Goal: Information Seeking & Learning: Learn about a topic

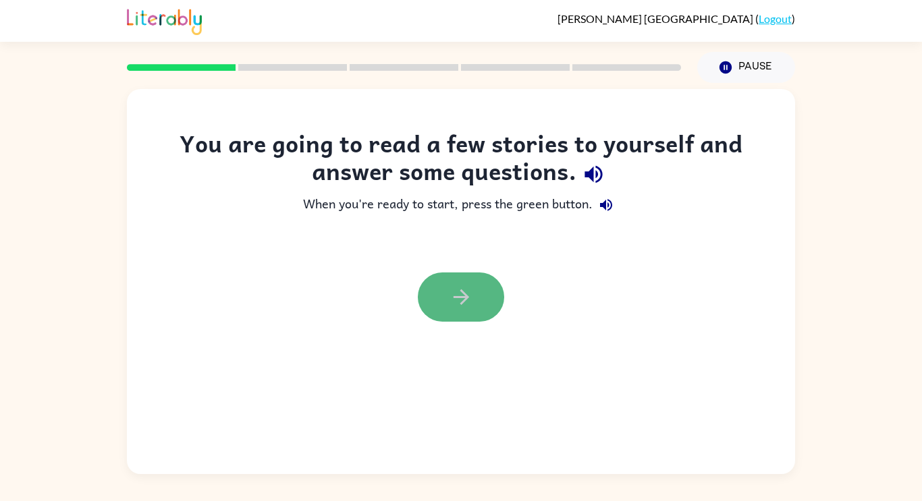
click at [474, 296] on button "button" at bounding box center [461, 297] width 86 height 49
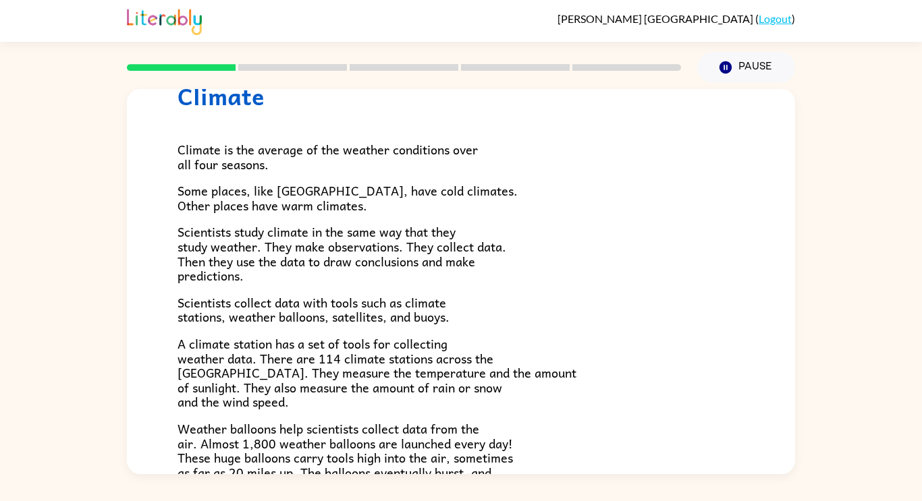
scroll to position [65, 0]
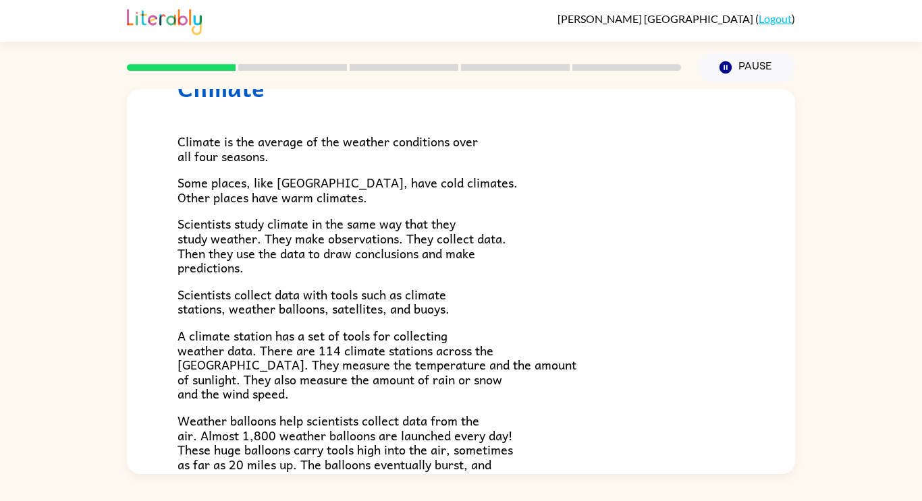
click at [330, 160] on p "Climate is the average of the weather conditions over all four seasons." at bounding box center [460, 148] width 567 height 29
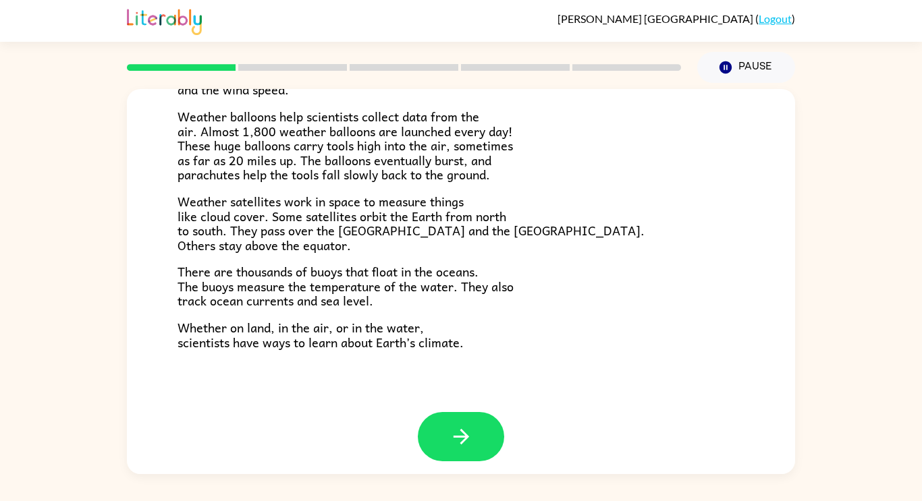
scroll to position [377, 0]
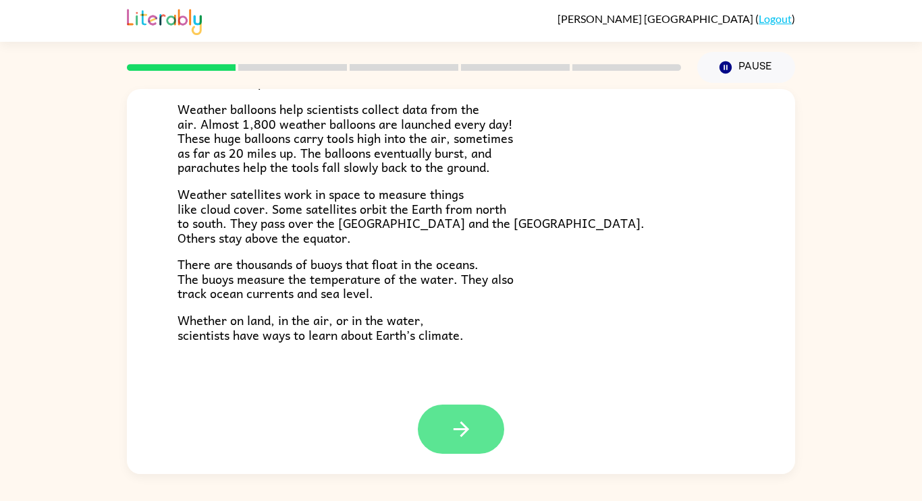
drag, startPoint x: 429, startPoint y: 430, endPoint x: 434, endPoint y: 424, distance: 7.2
click at [434, 424] on button "button" at bounding box center [461, 429] width 86 height 49
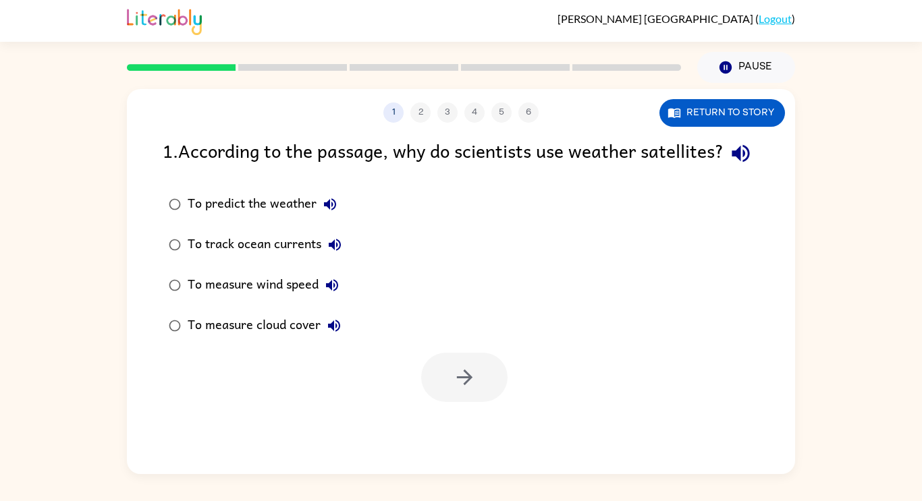
scroll to position [0, 0]
click at [484, 402] on button "button" at bounding box center [464, 377] width 86 height 49
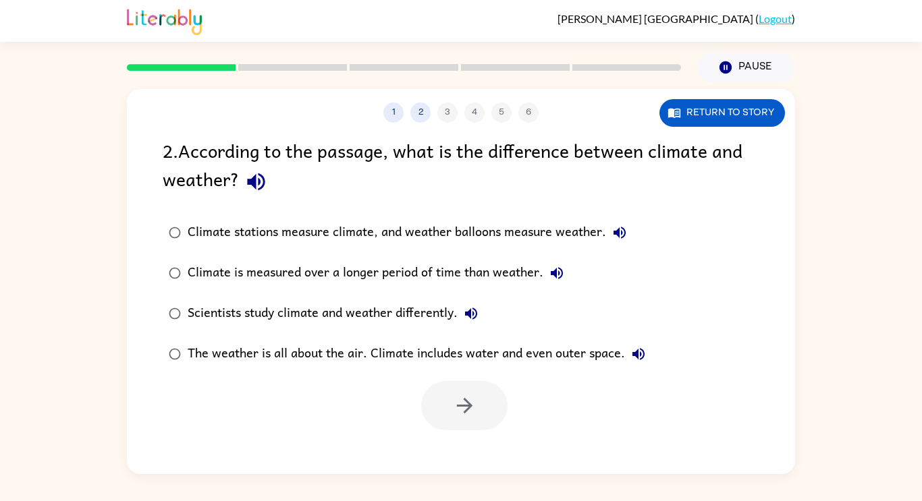
click at [396, 309] on div "Scientists study climate and weather differently." at bounding box center [336, 313] width 297 height 27
click at [475, 416] on icon "button" at bounding box center [465, 406] width 24 height 24
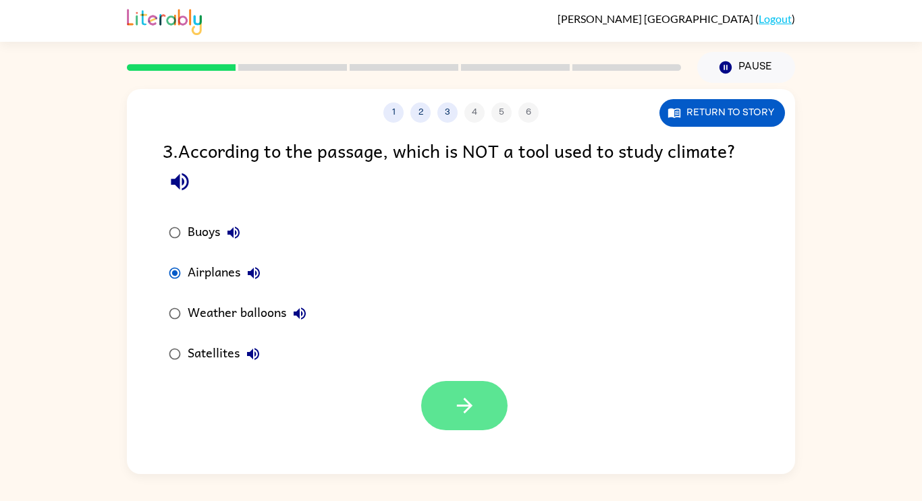
click at [461, 393] on button "button" at bounding box center [464, 405] width 86 height 49
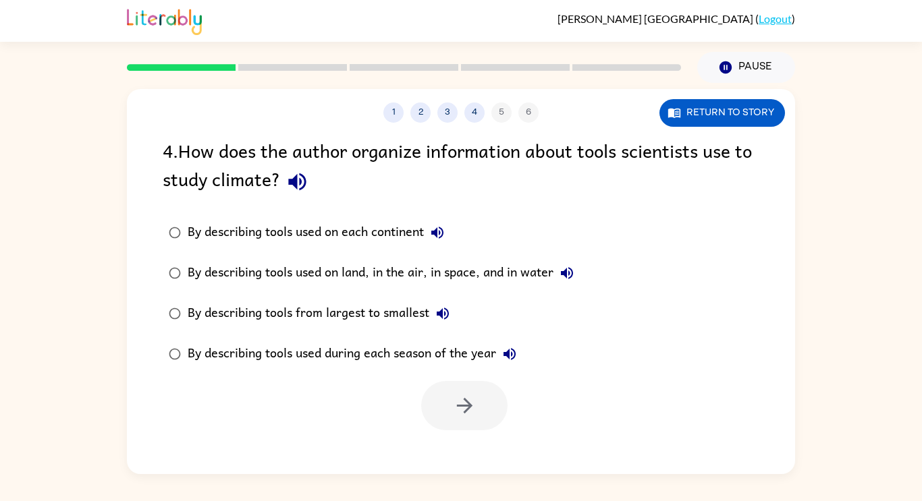
click at [238, 354] on div "By describing tools used during each season of the year" at bounding box center [355, 354] width 335 height 27
click at [476, 403] on button "button" at bounding box center [464, 405] width 86 height 49
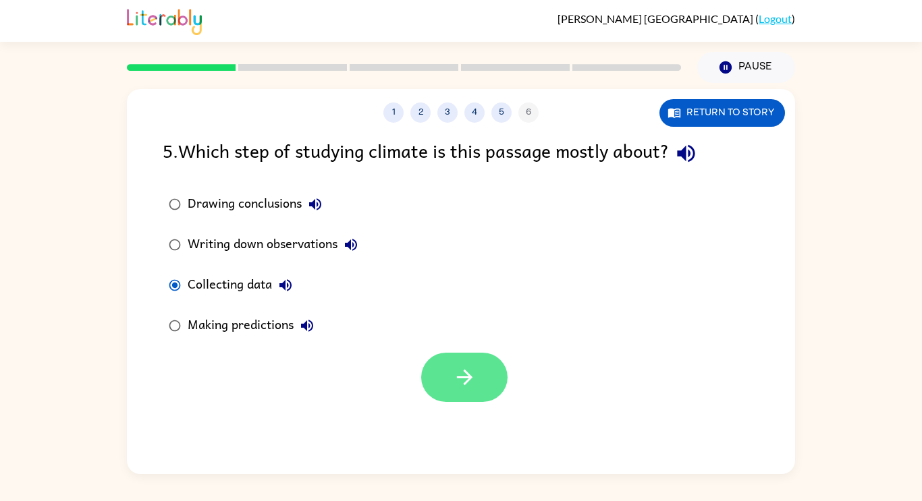
click at [464, 386] on icon "button" at bounding box center [465, 378] width 24 height 24
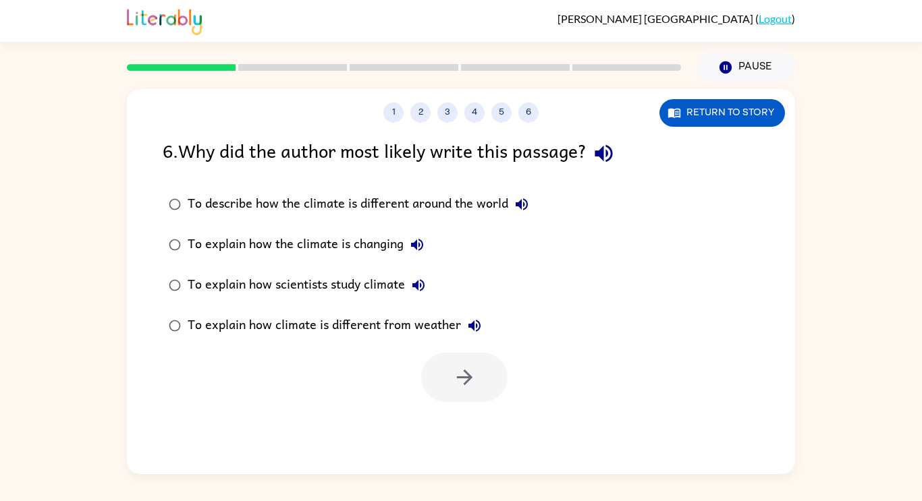
click at [204, 325] on div "To explain how climate is different from weather" at bounding box center [338, 325] width 300 height 27
click at [483, 386] on button "button" at bounding box center [464, 377] width 86 height 49
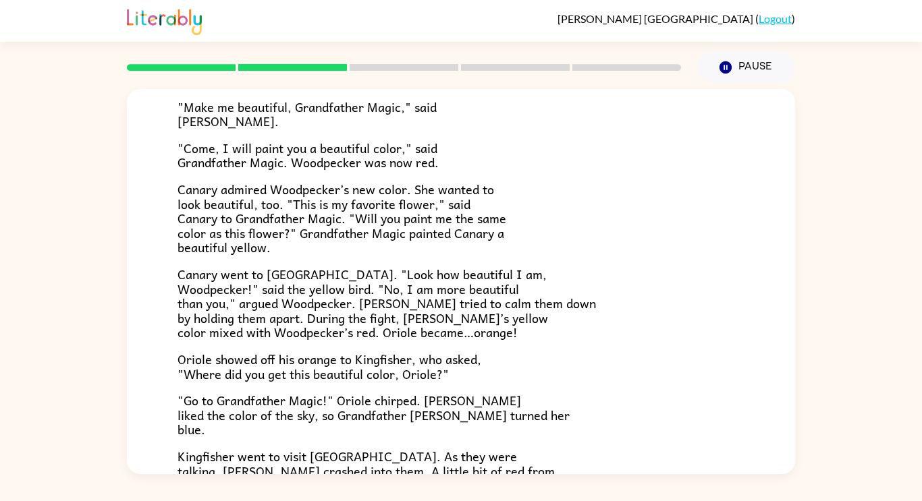
scroll to position [133, 0]
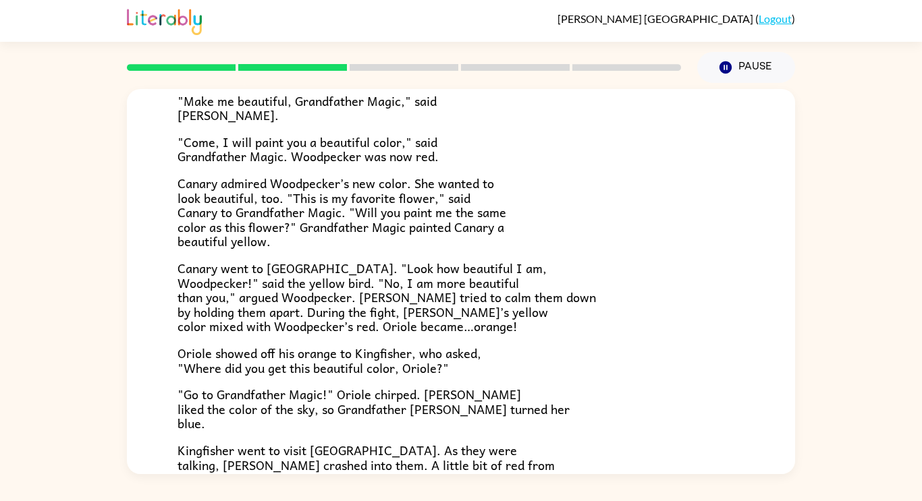
click at [454, 229] on span "Canary admired Woodpecker’s new color. She wanted to look beautiful, too. "This…" at bounding box center [341, 212] width 329 height 78
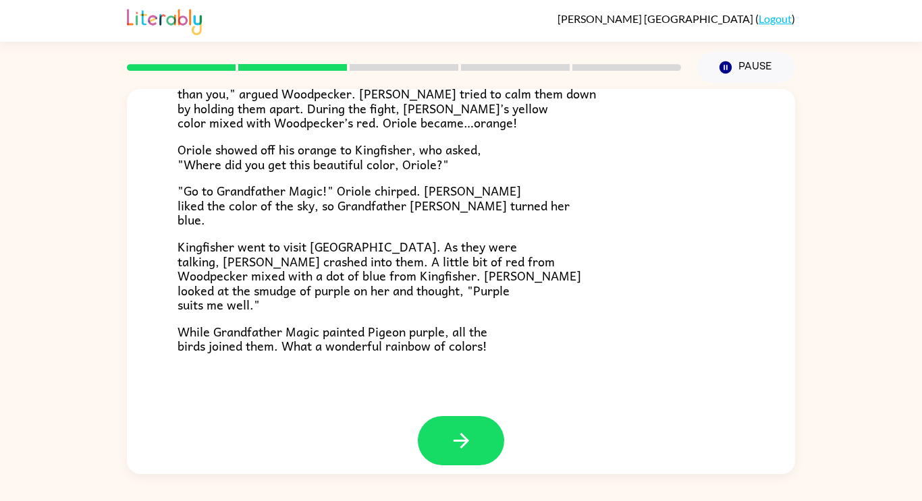
scroll to position [348, 0]
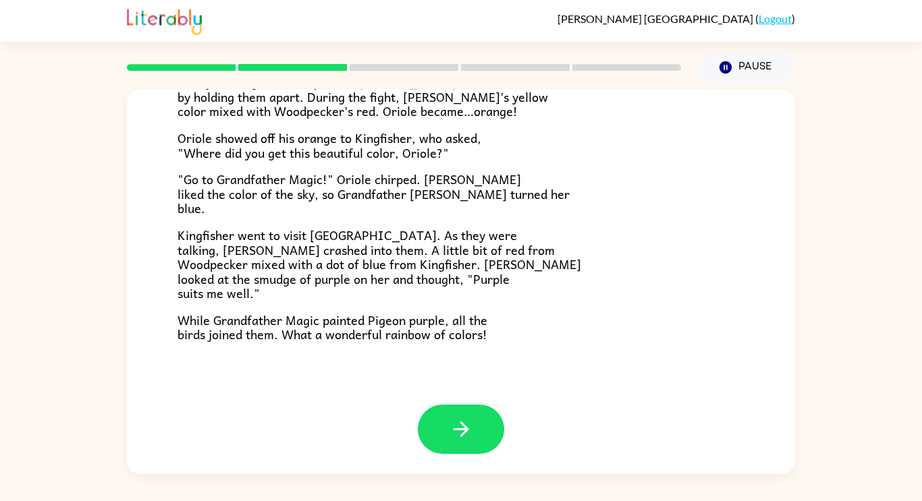
click at [560, 250] on p "Kingfisher went to visit [GEOGRAPHIC_DATA]. As they were talking, [PERSON_NAME]…" at bounding box center [460, 264] width 567 height 73
click at [473, 421] on button "button" at bounding box center [461, 429] width 86 height 49
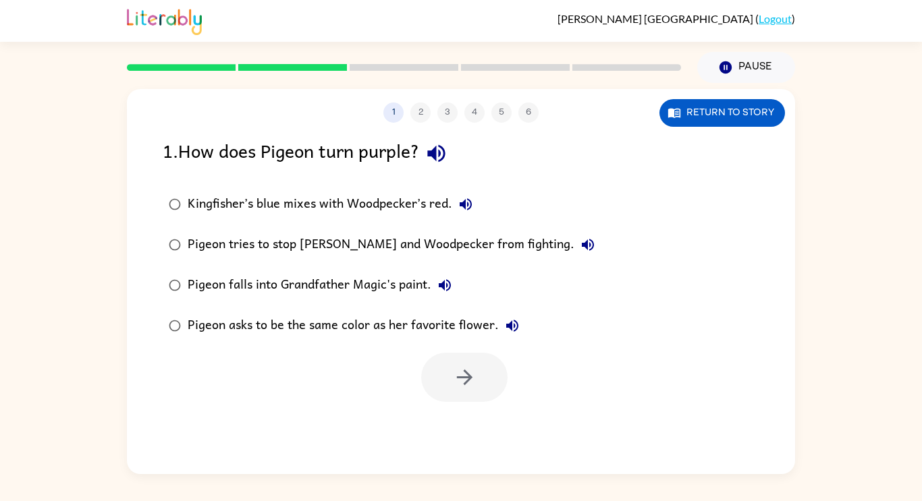
scroll to position [0, 0]
click at [473, 421] on div "1 2 3 4 5 6 Return to story 1 . How does Pigeon turn purple? Kingfisher’s blue …" at bounding box center [461, 281] width 668 height 385
click at [245, 202] on div "Kingfisher’s blue mixes with Woodpecker’s red." at bounding box center [333, 204] width 291 height 27
click at [456, 356] on button "button" at bounding box center [464, 377] width 86 height 49
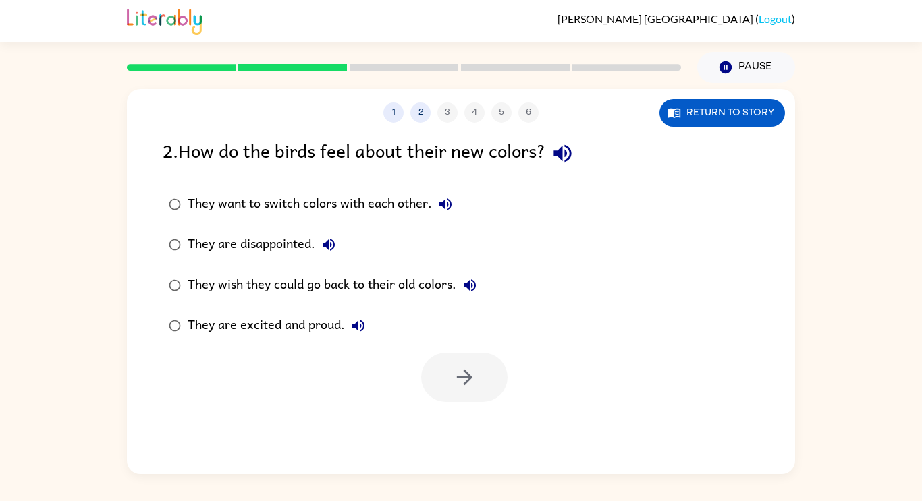
click at [206, 329] on div "They are excited and proud." at bounding box center [280, 325] width 184 height 27
click at [457, 381] on icon "button" at bounding box center [465, 378] width 24 height 24
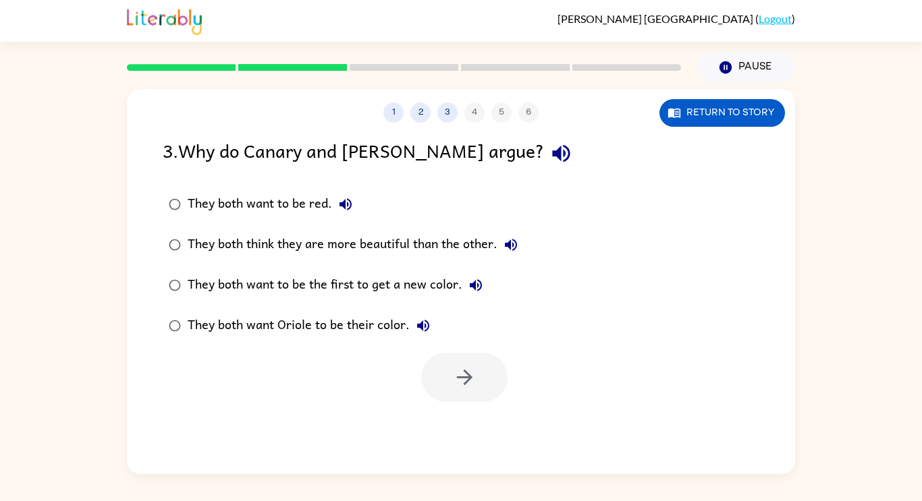
click at [244, 242] on div "They both think they are more beautiful than the other." at bounding box center [356, 244] width 337 height 27
click at [473, 392] on button "button" at bounding box center [464, 377] width 86 height 49
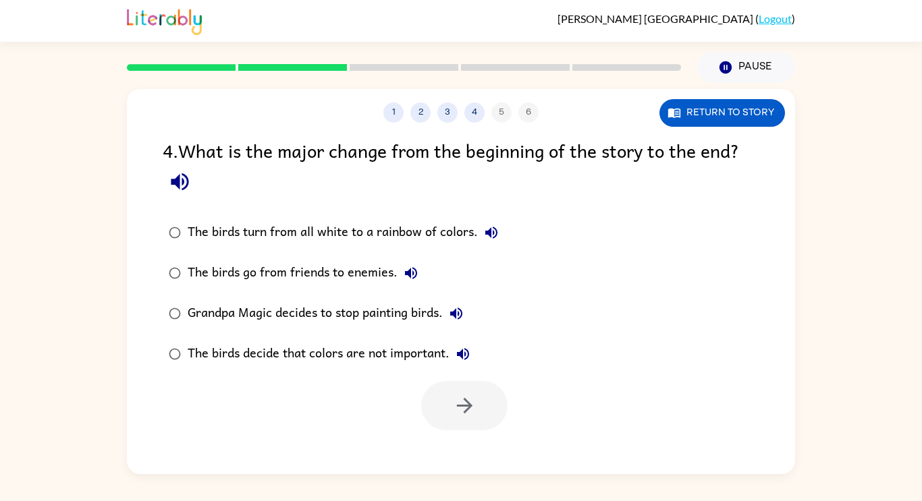
click at [327, 228] on div "The birds turn from all white to a rainbow of colors." at bounding box center [346, 232] width 317 height 27
click at [449, 389] on button "button" at bounding box center [464, 405] width 86 height 49
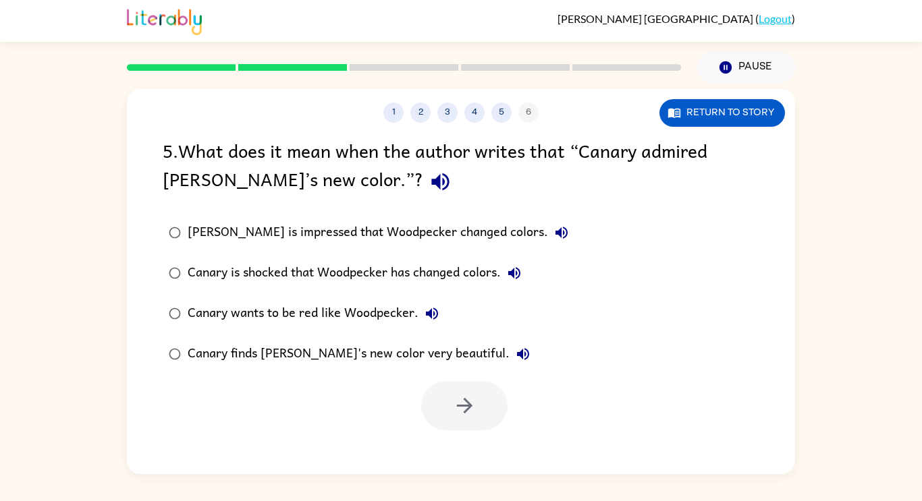
click at [252, 265] on div "Canary is shocked that Woodpecker has changed colors." at bounding box center [358, 273] width 340 height 27
click at [485, 401] on button "button" at bounding box center [464, 405] width 86 height 49
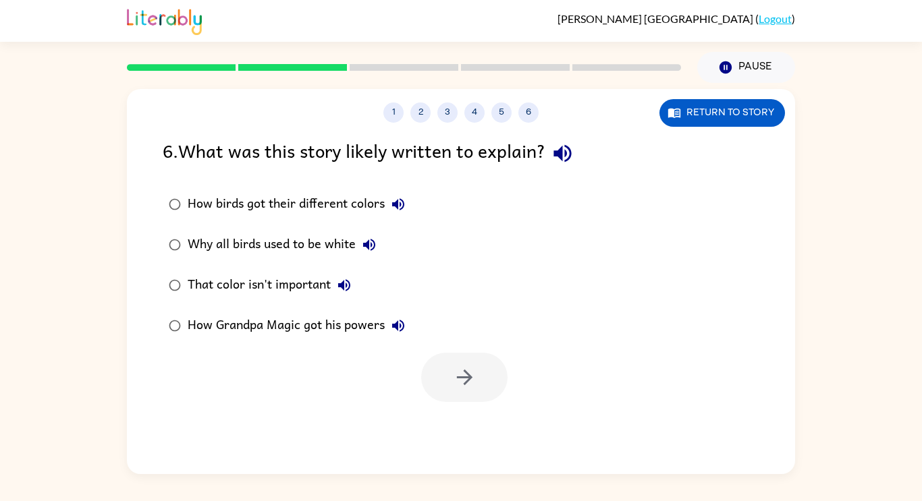
click at [485, 401] on div at bounding box center [464, 377] width 86 height 49
click at [279, 206] on div "How birds got their different colors" at bounding box center [300, 204] width 224 height 27
click at [468, 364] on button "button" at bounding box center [464, 377] width 86 height 49
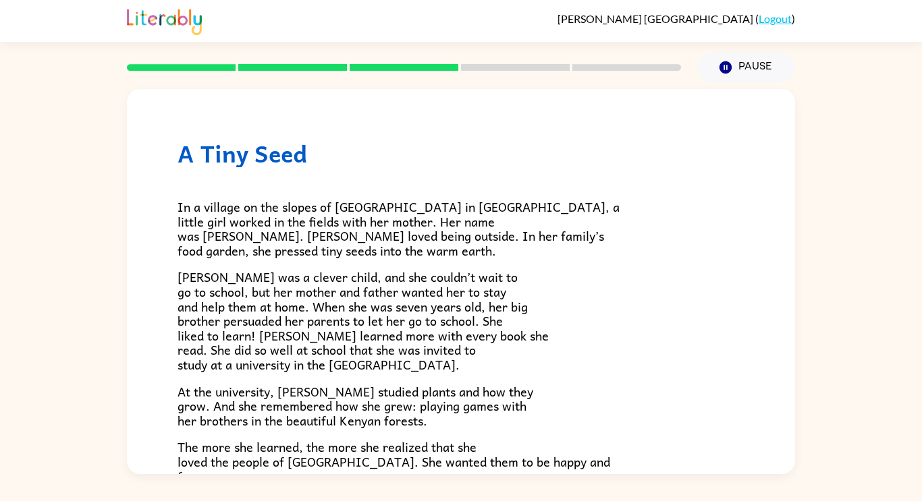
click at [356, 391] on span "At the university, [PERSON_NAME] studied plants and how they grow. And she reme…" at bounding box center [355, 406] width 356 height 49
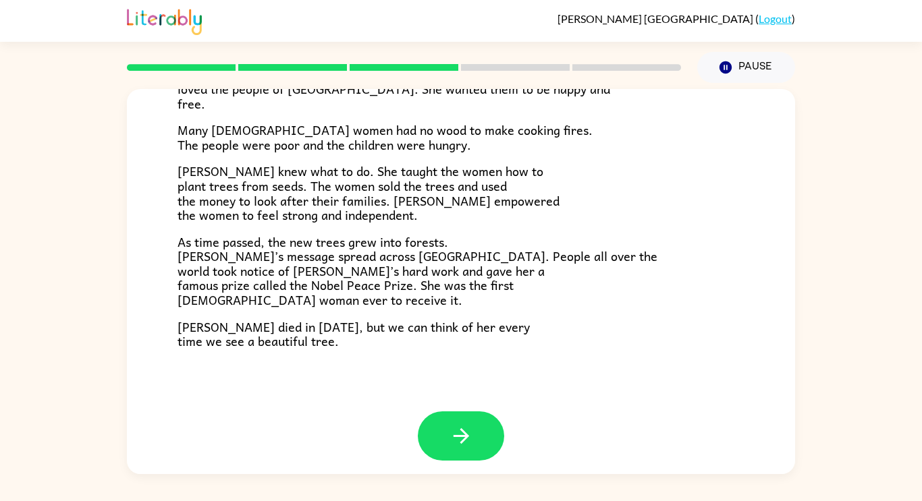
scroll to position [380, 0]
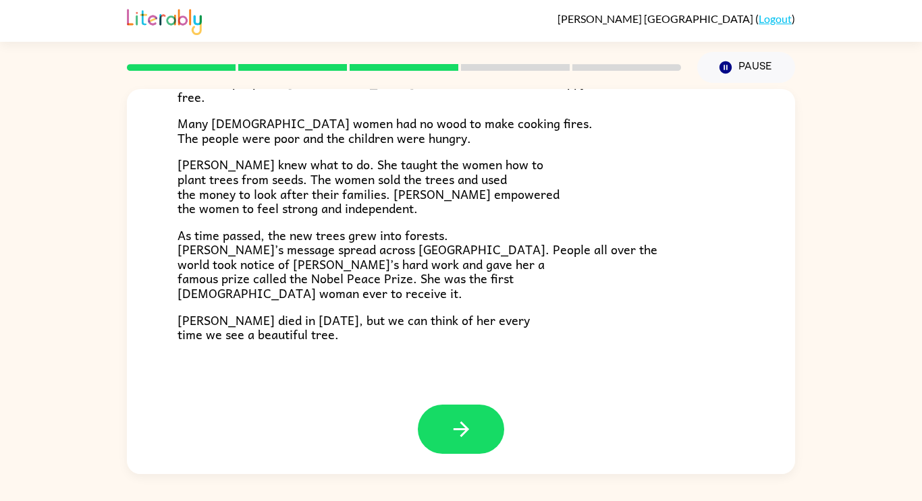
click at [453, 382] on div "A Tiny Seed In a village on the slopes of [GEOGRAPHIC_DATA] in [GEOGRAPHIC_DATA…" at bounding box center [461, 57] width 668 height 696
click at [470, 418] on icon "button" at bounding box center [461, 430] width 24 height 24
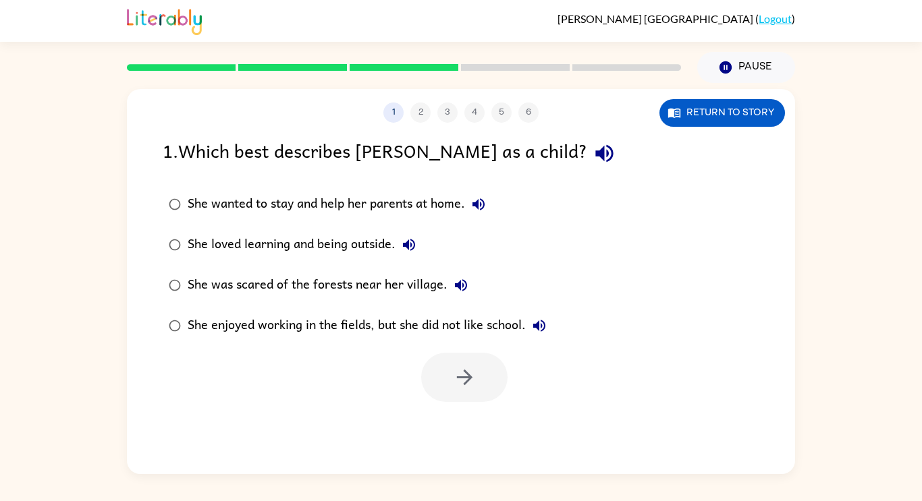
click at [302, 249] on div "She loved learning and being outside." at bounding box center [305, 244] width 235 height 27
click at [453, 373] on icon "button" at bounding box center [465, 378] width 24 height 24
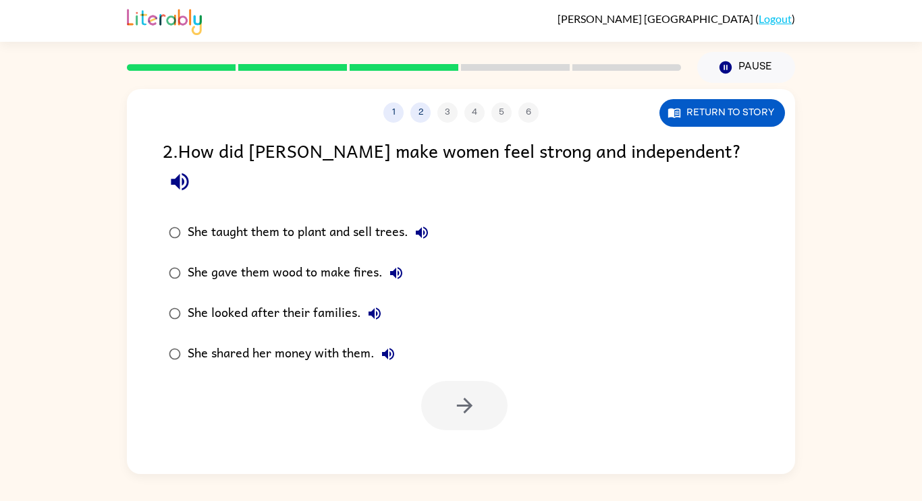
click at [376, 219] on div "She taught them to plant and sell trees." at bounding box center [312, 232] width 248 height 27
click at [453, 381] on button "button" at bounding box center [464, 405] width 86 height 49
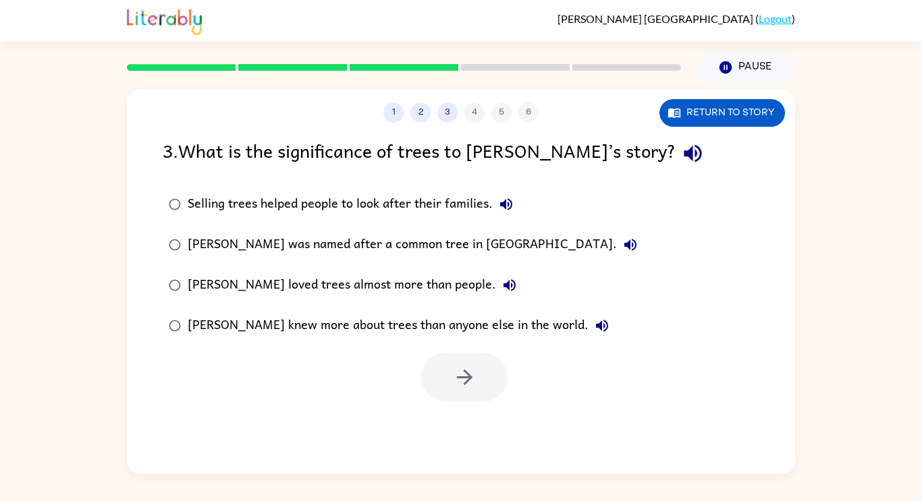
click at [342, 202] on div "Selling trees helped people to look after their families." at bounding box center [354, 204] width 332 height 27
click at [476, 387] on button "button" at bounding box center [464, 377] width 86 height 49
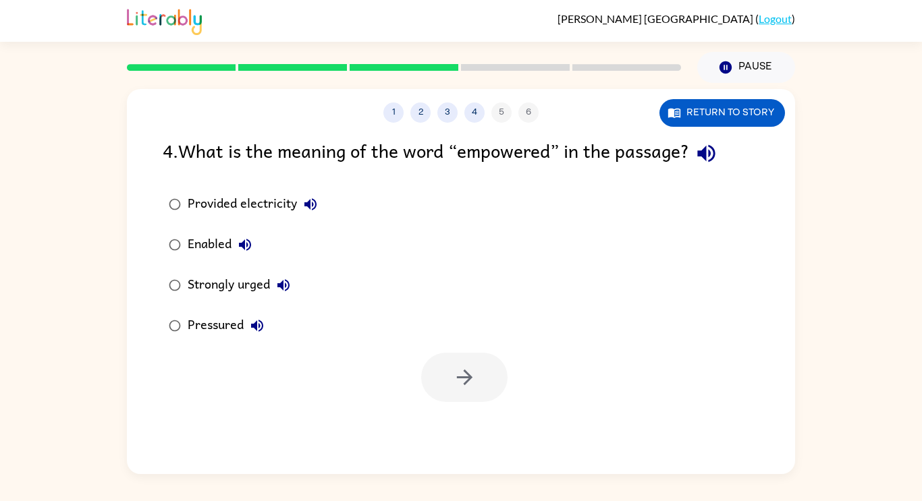
click at [220, 269] on label "Strongly urged" at bounding box center [242, 285] width 175 height 40
click at [252, 285] on div "Strongly urged" at bounding box center [242, 285] width 109 height 27
click at [486, 376] on button "button" at bounding box center [464, 377] width 86 height 49
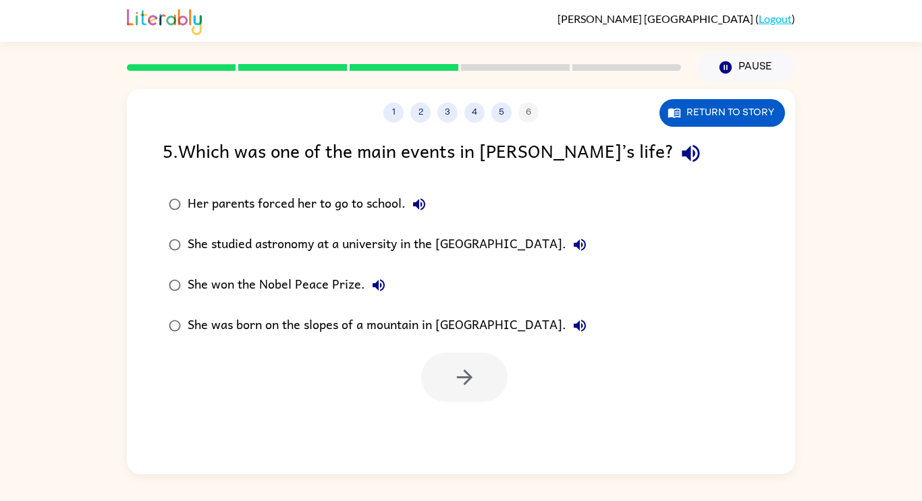
click at [404, 244] on div "She studied astronomy at a university in the [GEOGRAPHIC_DATA]." at bounding box center [390, 244] width 405 height 27
click at [466, 362] on button "button" at bounding box center [464, 377] width 86 height 49
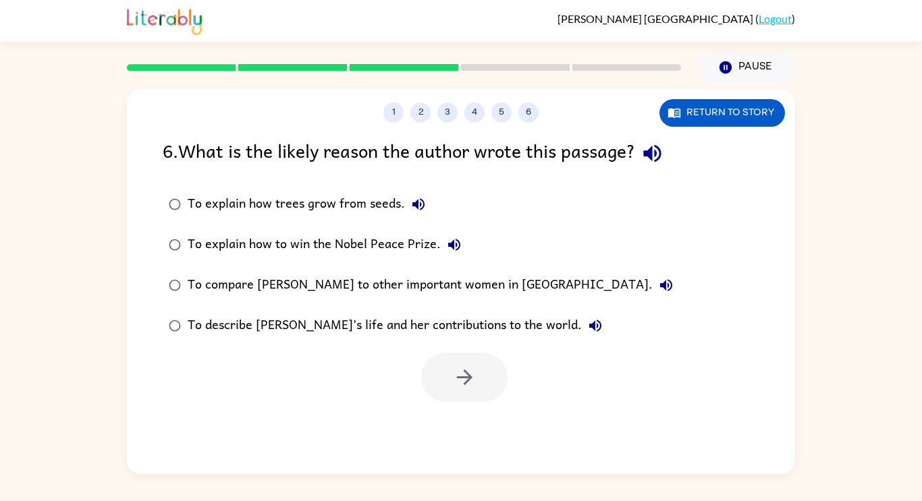
click at [359, 285] on div "To compare [PERSON_NAME] to other important women in [GEOGRAPHIC_DATA]." at bounding box center [434, 285] width 492 height 27
click at [231, 329] on div "To describe [PERSON_NAME]’s life and her contributions to the world." at bounding box center [398, 325] width 421 height 27
click at [463, 372] on icon "button" at bounding box center [465, 378] width 24 height 24
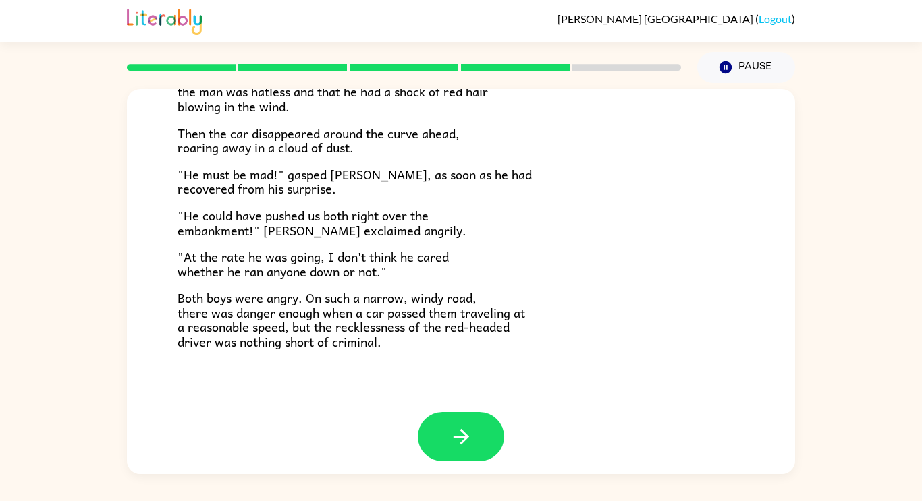
scroll to position [374, 0]
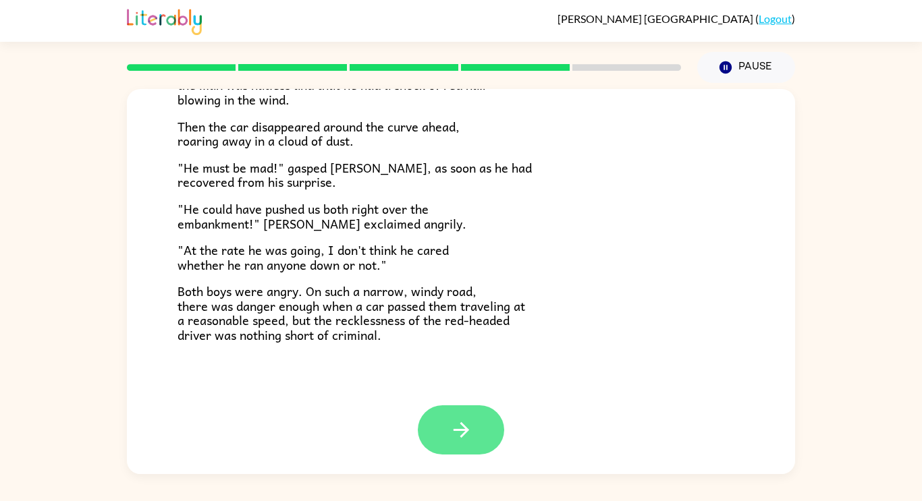
click at [456, 439] on icon "button" at bounding box center [461, 430] width 24 height 24
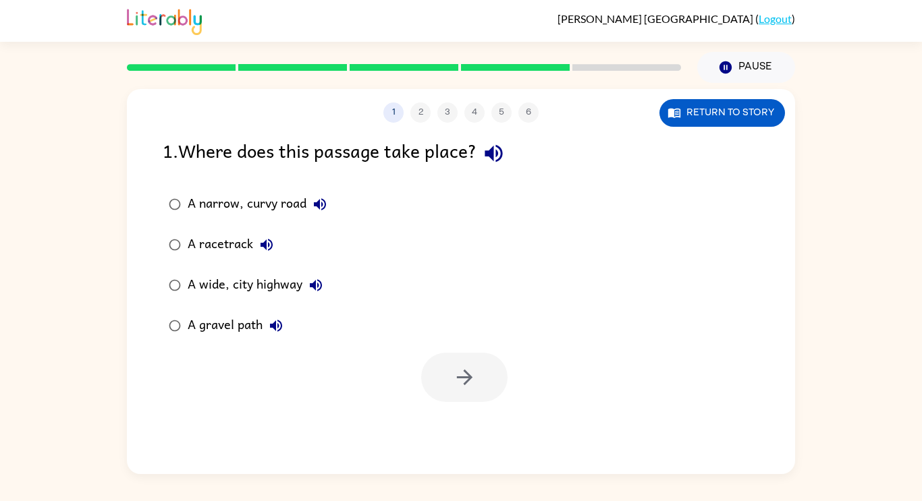
scroll to position [0, 0]
click at [286, 207] on div "A narrow, curvy road" at bounding box center [261, 204] width 146 height 27
click at [451, 393] on button "button" at bounding box center [464, 377] width 86 height 49
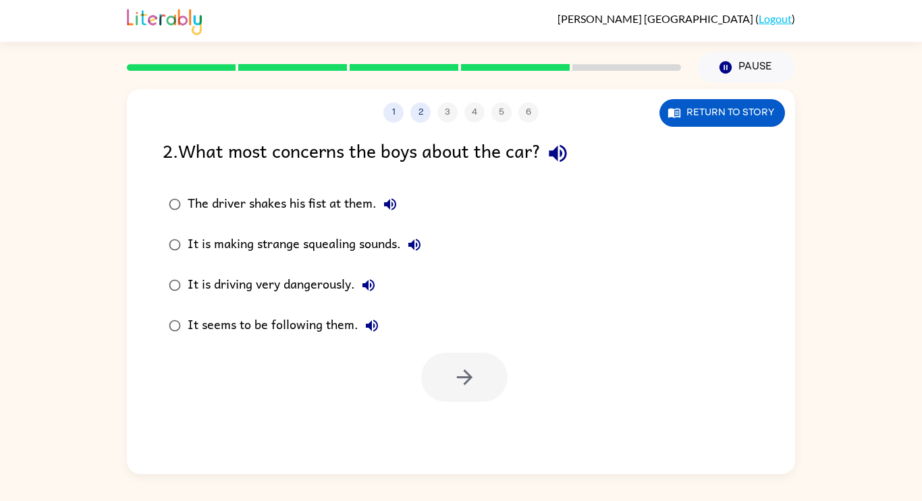
click at [239, 285] on div "It is driving very dangerously." at bounding box center [285, 285] width 194 height 27
click at [484, 381] on button "button" at bounding box center [464, 377] width 86 height 49
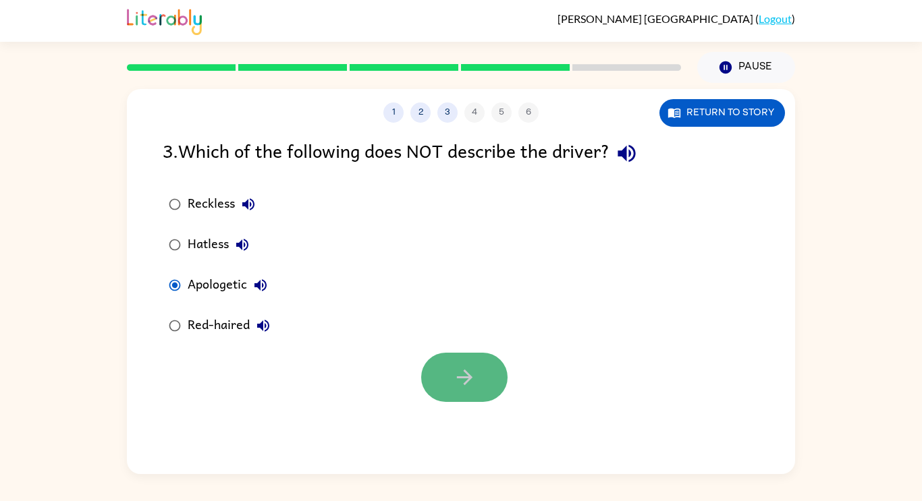
click at [449, 381] on button "button" at bounding box center [464, 377] width 86 height 49
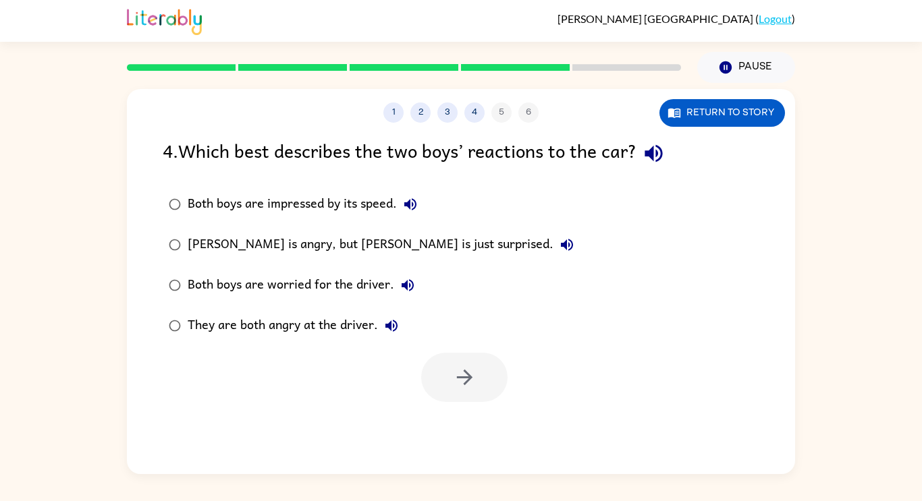
click at [295, 323] on div "They are both angry at the driver." at bounding box center [296, 325] width 217 height 27
click at [428, 374] on button "button" at bounding box center [464, 377] width 86 height 49
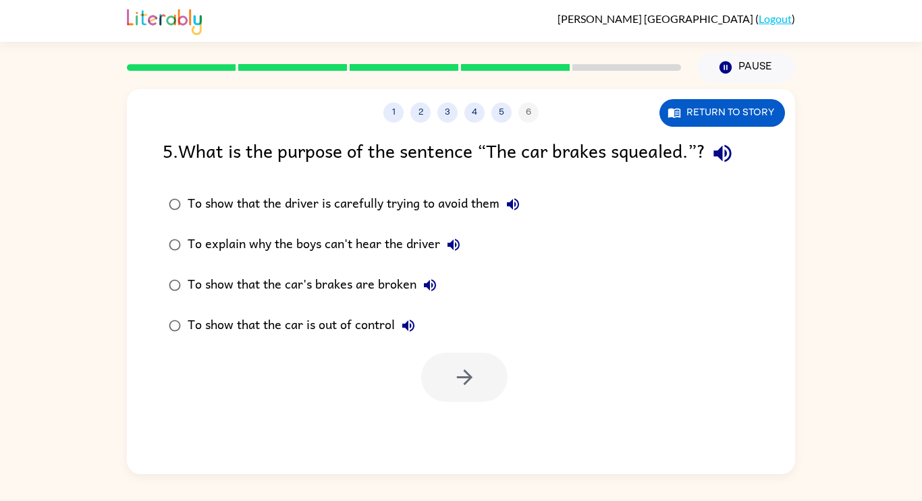
click at [338, 329] on div "To show that the car is out of control" at bounding box center [305, 325] width 234 height 27
click at [435, 374] on button "button" at bounding box center [464, 377] width 86 height 49
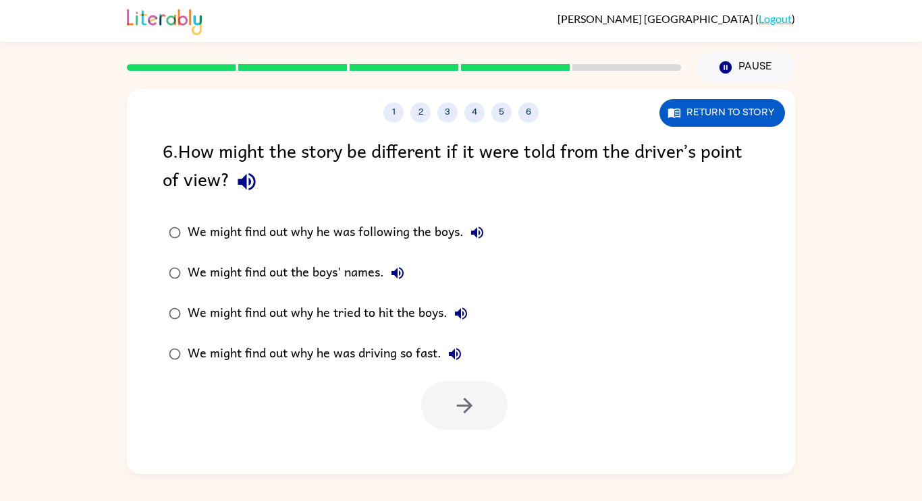
click at [375, 314] on div "We might find out why he tried to hit the boys." at bounding box center [331, 313] width 287 height 27
click at [445, 403] on button "button" at bounding box center [464, 405] width 86 height 49
